Goal: Information Seeking & Learning: Learn about a topic

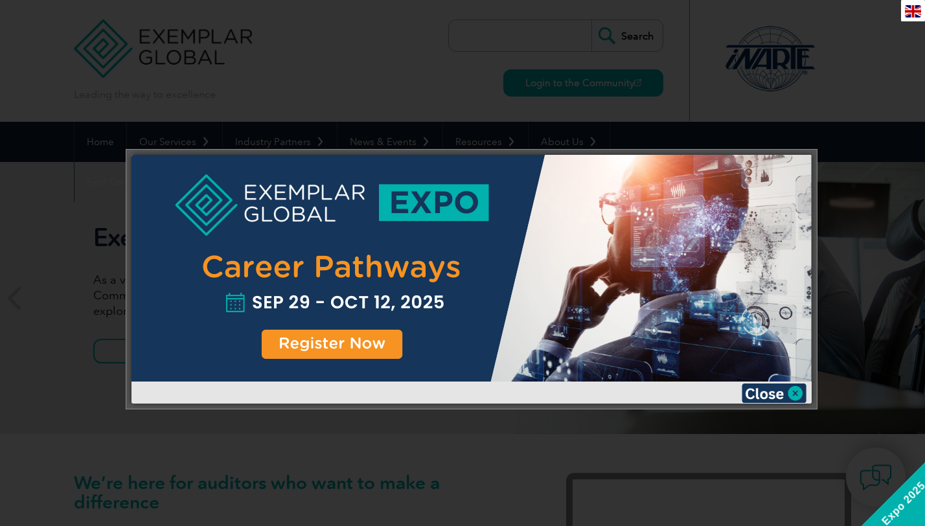
click at [866, 126] on div at bounding box center [462, 263] width 925 height 526
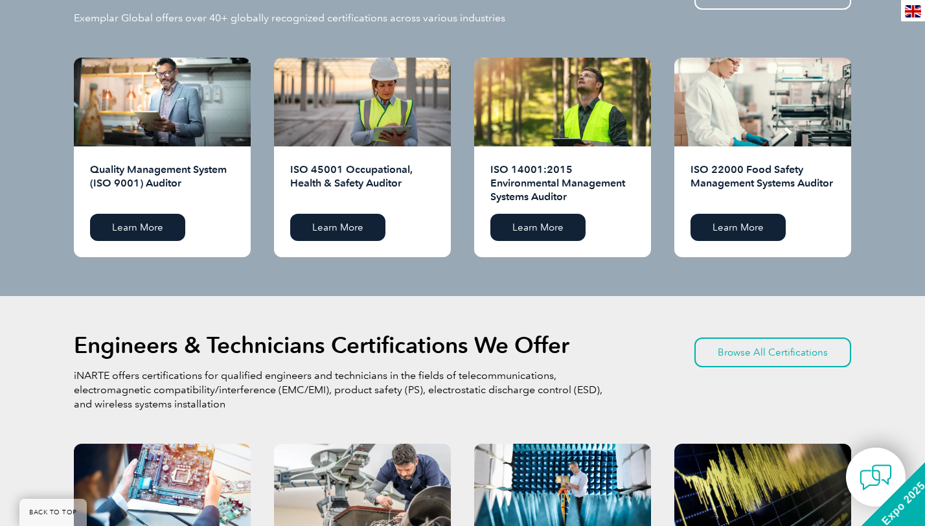
scroll to position [1312, 0]
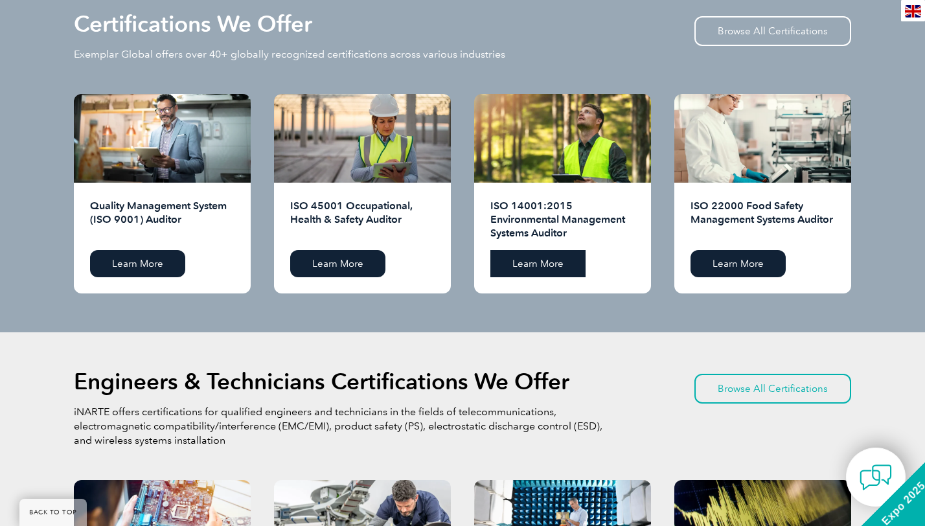
click at [536, 264] on link "Learn More" at bounding box center [537, 263] width 95 height 27
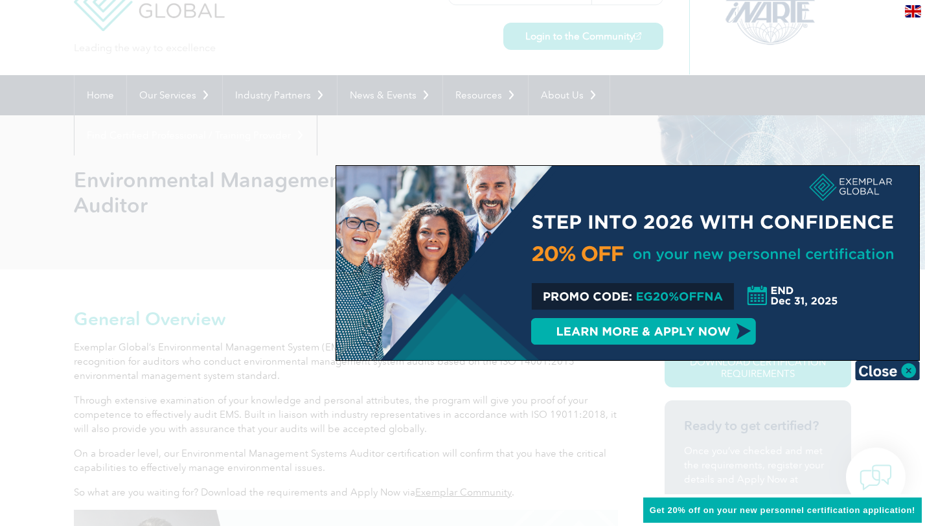
scroll to position [49, 0]
click at [910, 373] on img at bounding box center [887, 370] width 65 height 19
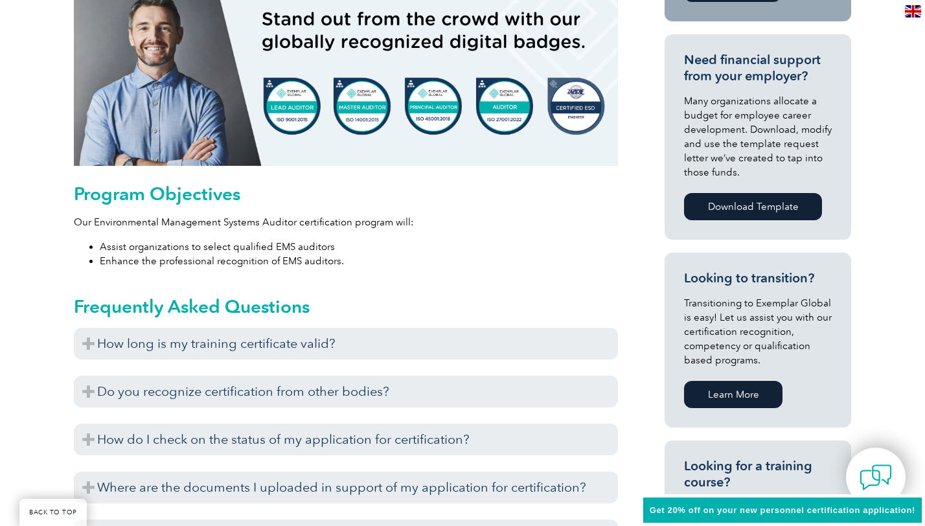
scroll to position [602, 0]
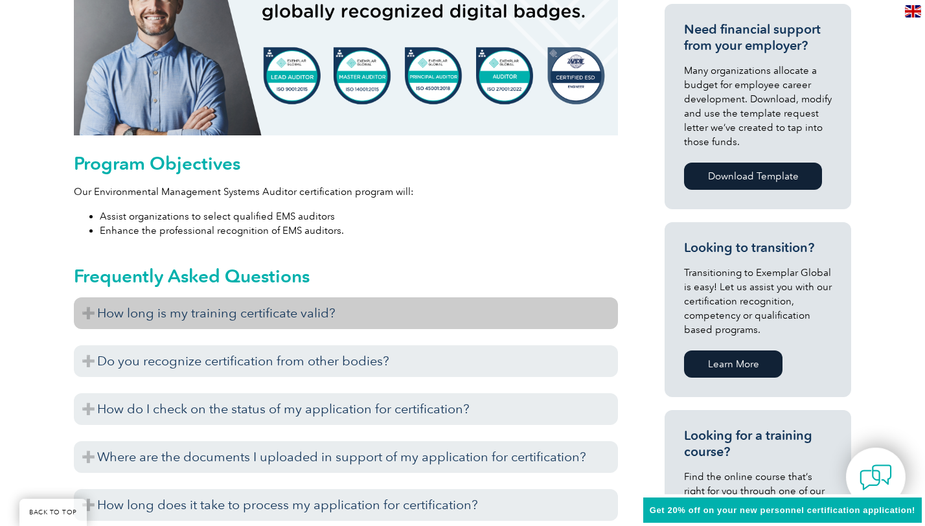
click at [250, 326] on h3 "How long is my training certificate valid?" at bounding box center [346, 313] width 544 height 32
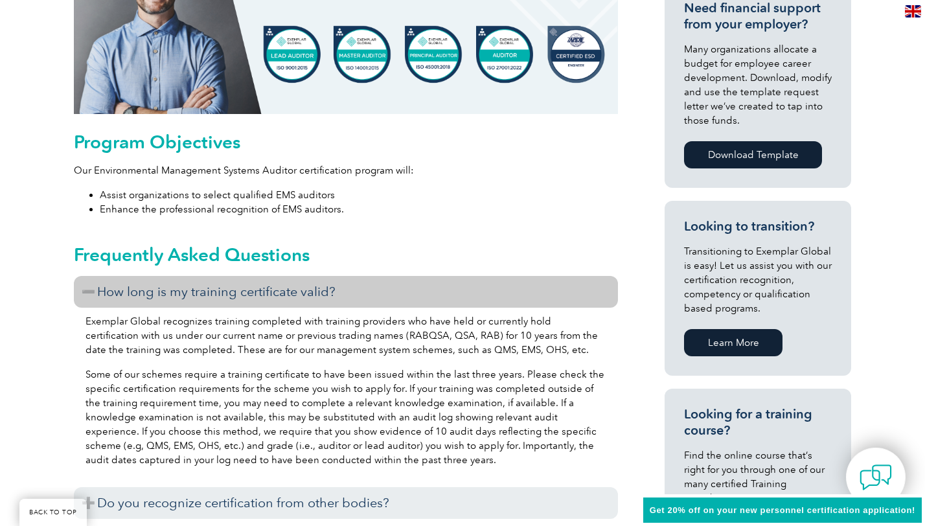
click at [260, 296] on h3 "How long is my training certificate valid?" at bounding box center [346, 292] width 544 height 32
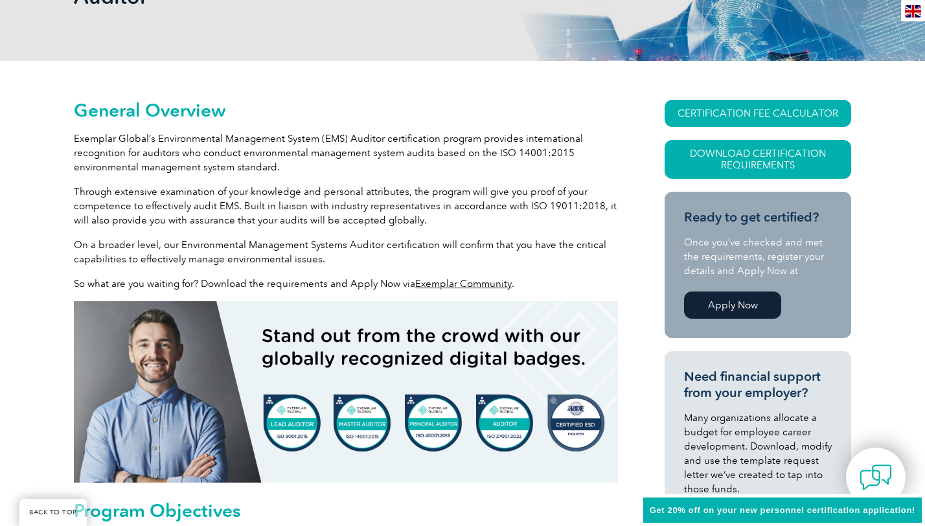
scroll to position [256, 0]
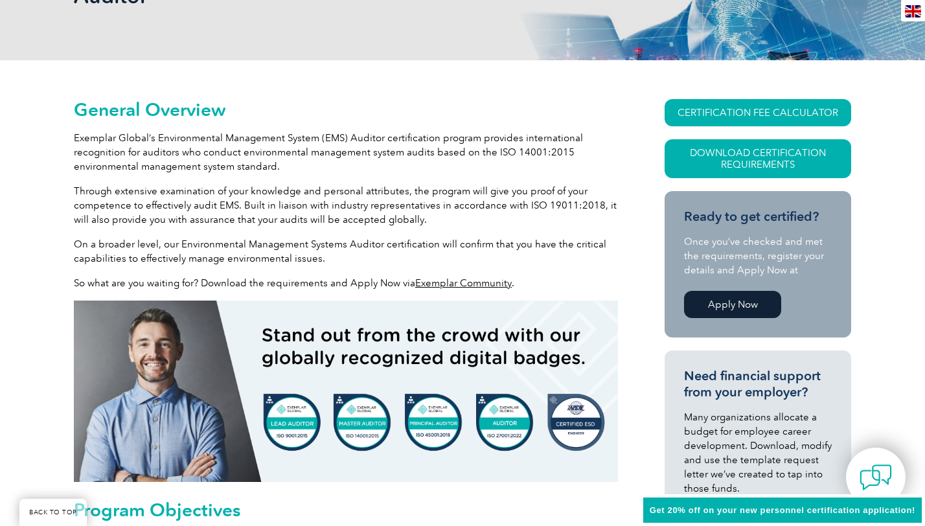
click at [720, 311] on link "Apply Now" at bounding box center [732, 304] width 97 height 27
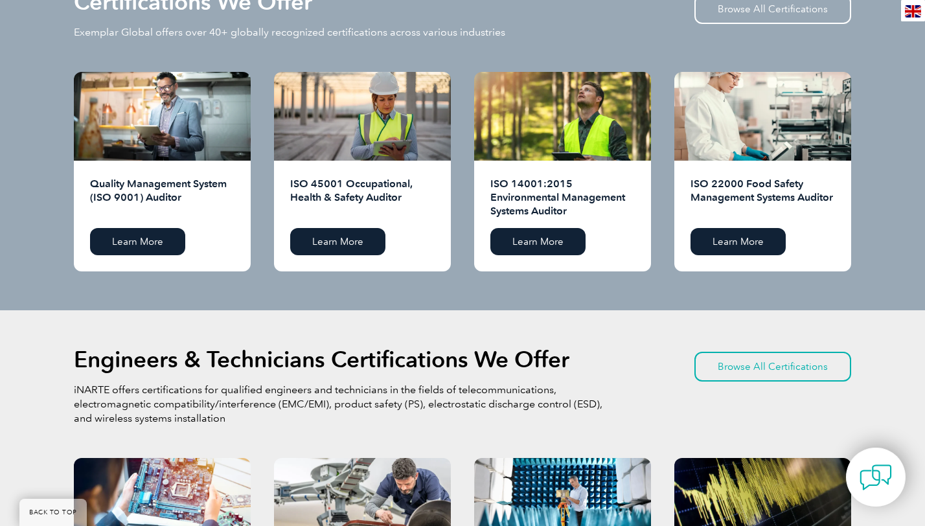
scroll to position [1331, 0]
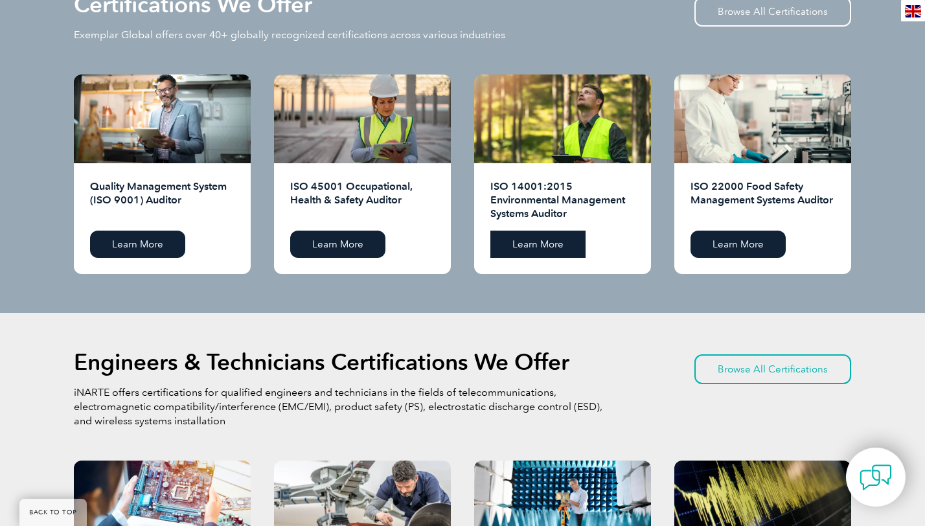
click at [539, 236] on link "Learn More" at bounding box center [537, 244] width 95 height 27
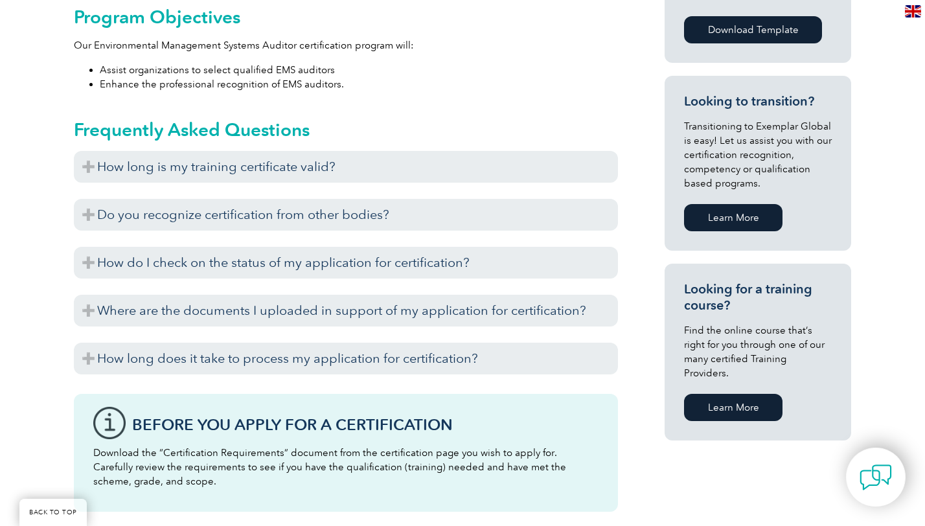
scroll to position [750, 0]
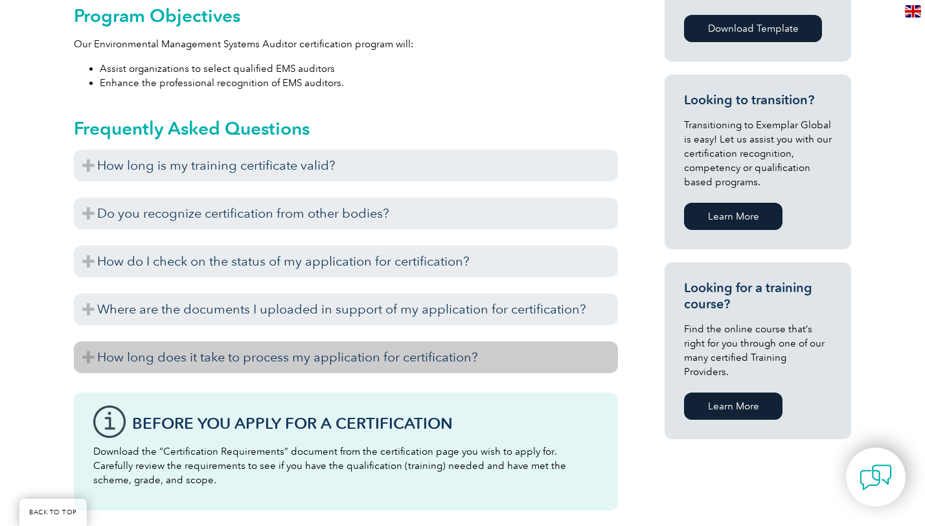
click at [388, 359] on h3 "How long does it take to process my application for certification?" at bounding box center [346, 357] width 544 height 32
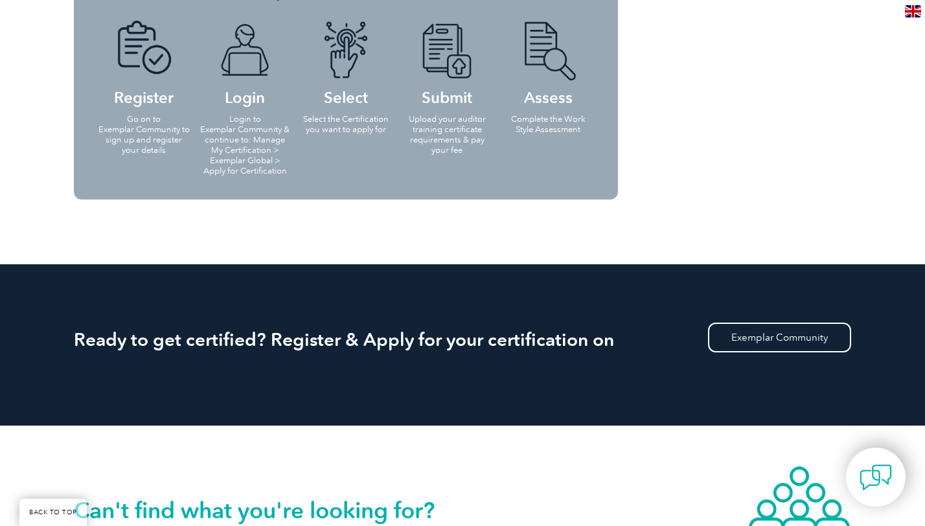
scroll to position [1456, 0]
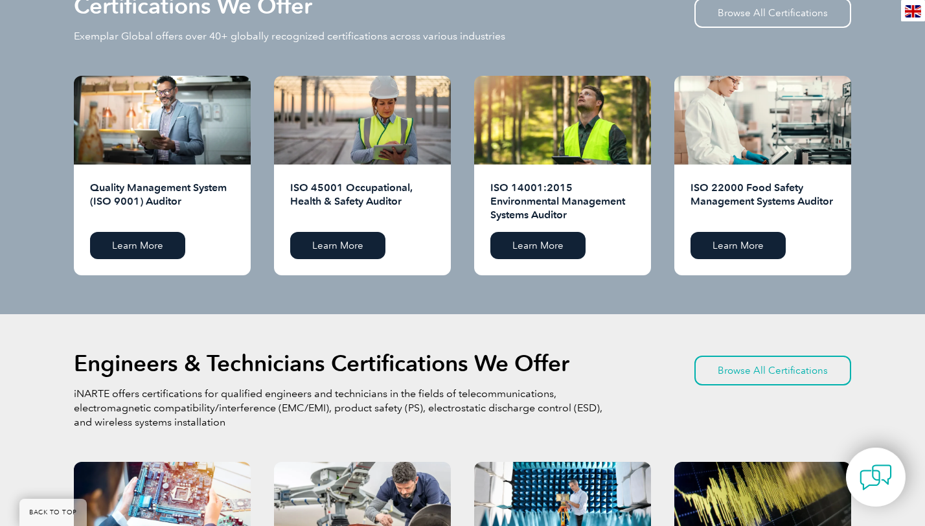
scroll to position [1331, 0]
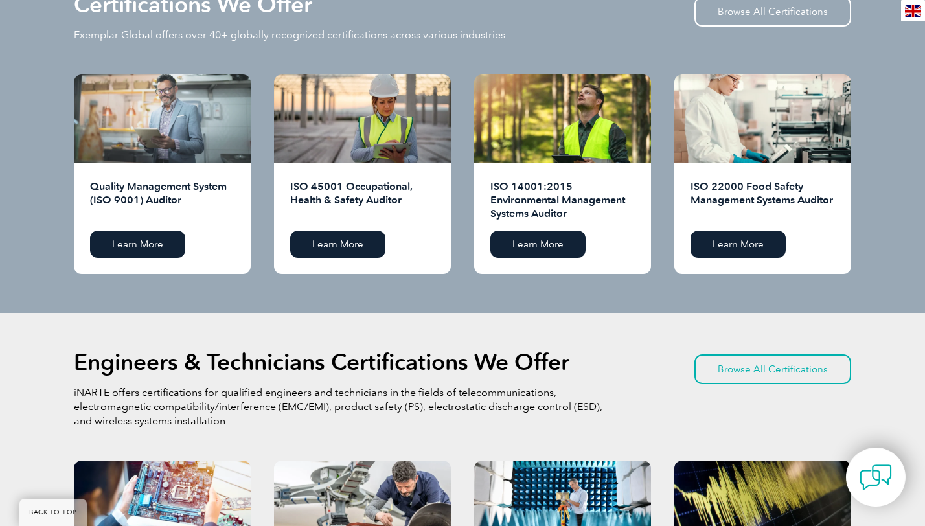
click at [193, 145] on div at bounding box center [162, 118] width 177 height 89
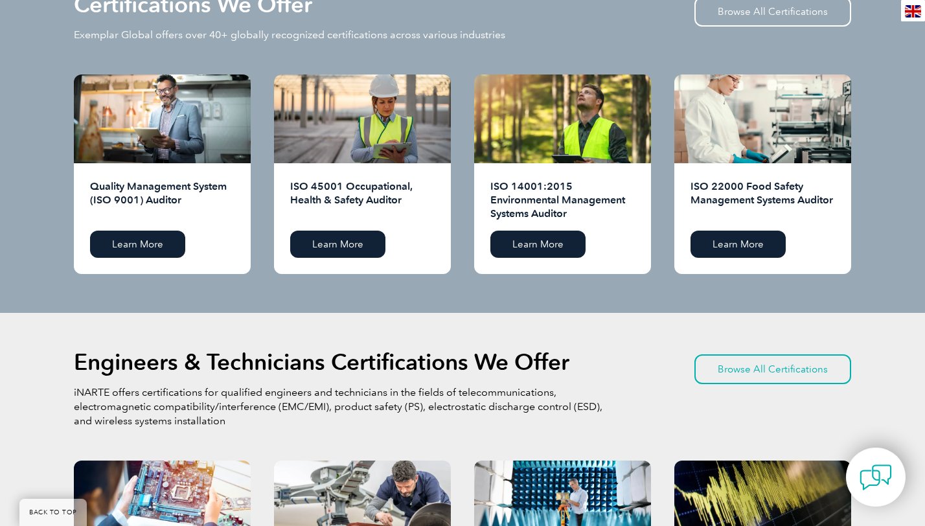
click at [183, 191] on h2 "Quality Management System (ISO 9001) Auditor" at bounding box center [162, 199] width 144 height 41
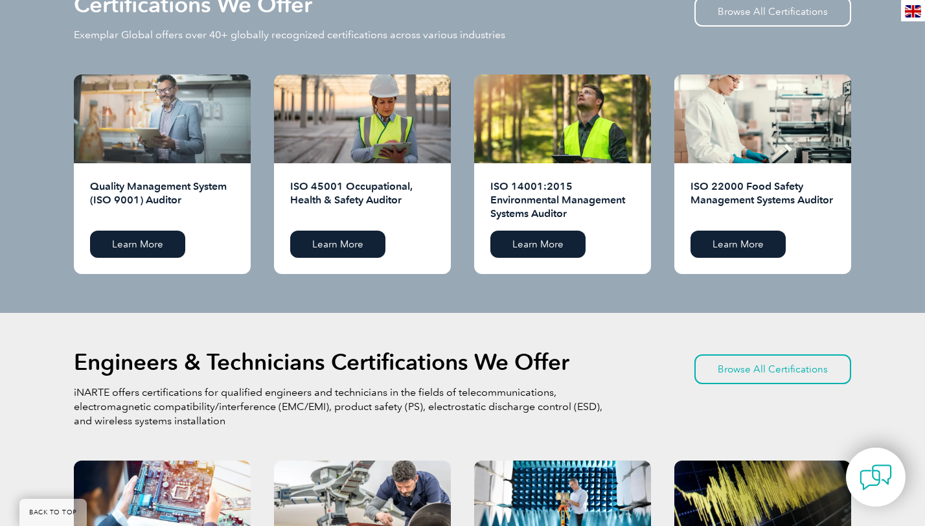
click at [174, 134] on div at bounding box center [162, 118] width 177 height 89
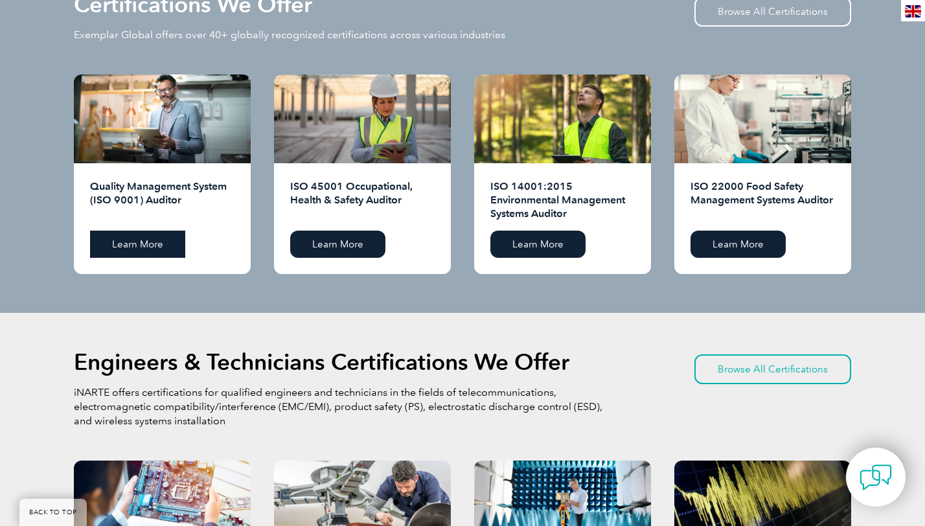
click at [144, 244] on link "Learn More" at bounding box center [137, 244] width 95 height 27
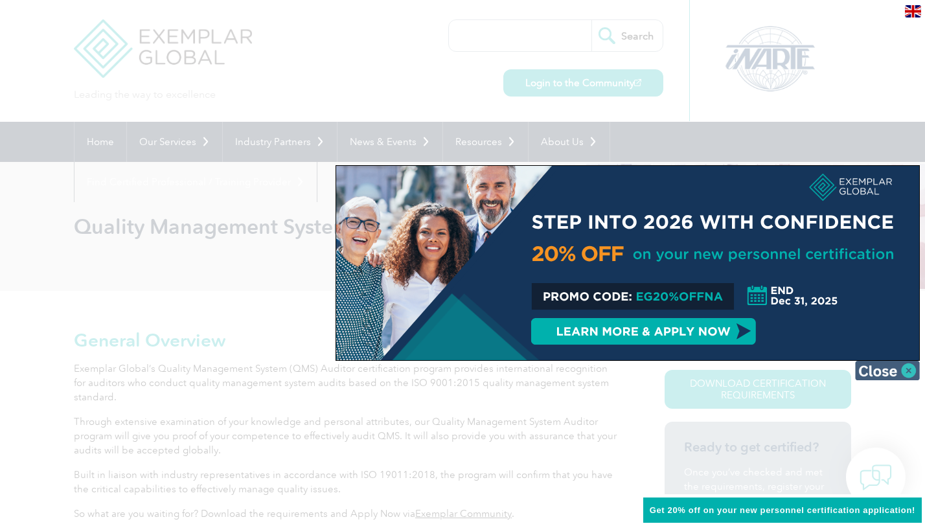
click at [880, 376] on img at bounding box center [887, 370] width 65 height 19
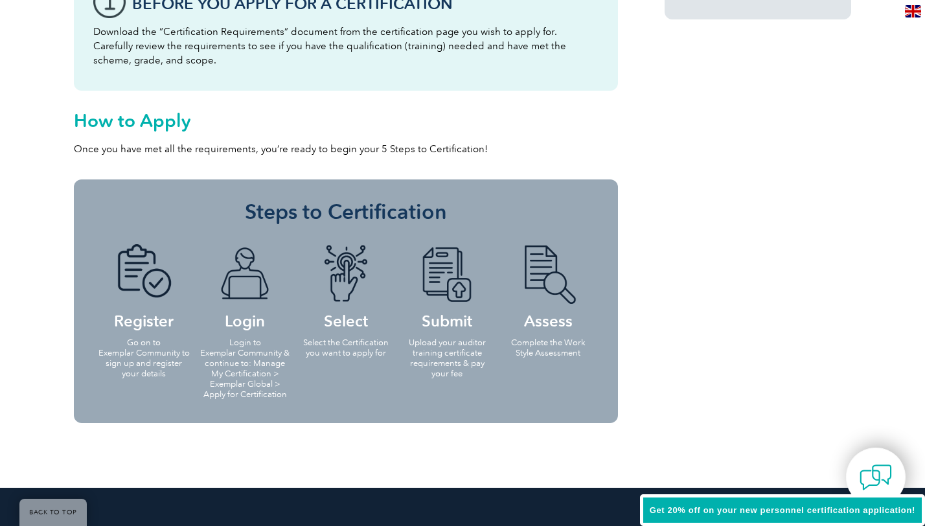
scroll to position [1143, 0]
